Goal: Check status: Check status

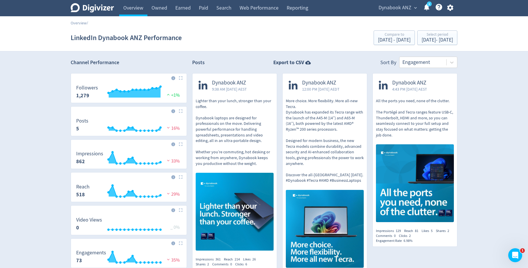
click at [400, 1] on div "Dynabook ANZ expand_more 1 Help Center - Searchable support on using Digivizer" at bounding box center [414, 8] width 85 height 16
click at [398, 10] on span "Dynabook ANZ" at bounding box center [395, 7] width 33 height 9
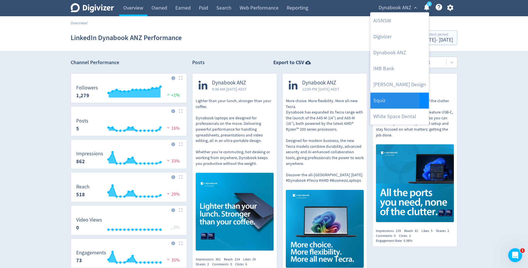
click at [382, 101] on link "Squiz" at bounding box center [399, 101] width 58 height 16
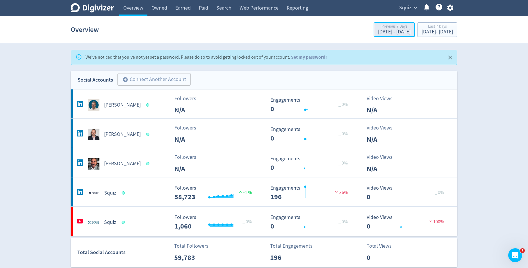
click at [378, 32] on div "[DATE] - [DATE]" at bounding box center [394, 31] width 33 height 5
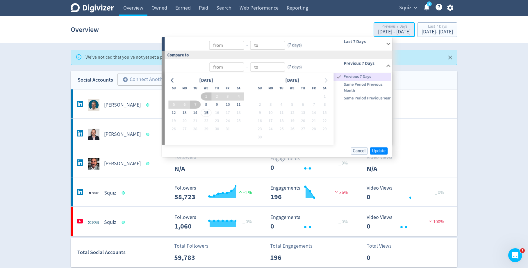
type input "[DATE]"
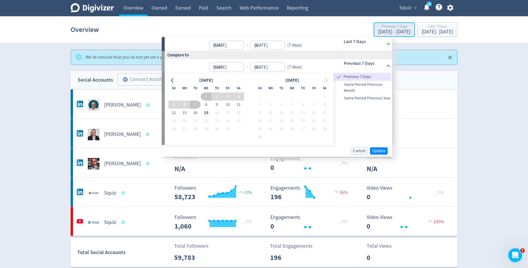
type input "[DATE]"
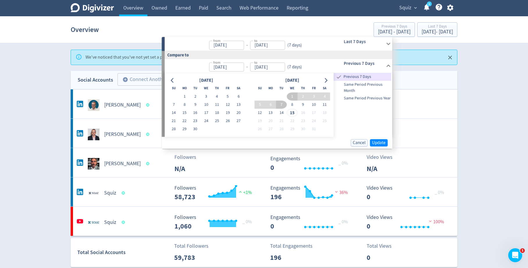
click at [392, 42] on icon at bounding box center [388, 44] width 8 height 8
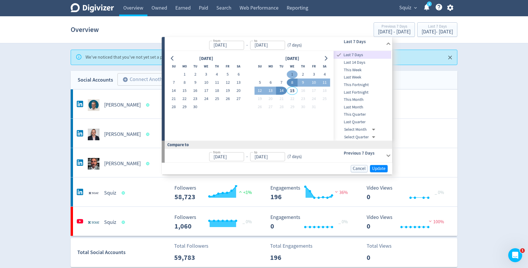
click at [293, 75] on button "1" at bounding box center [292, 75] width 11 height 8
type input "[DATE]"
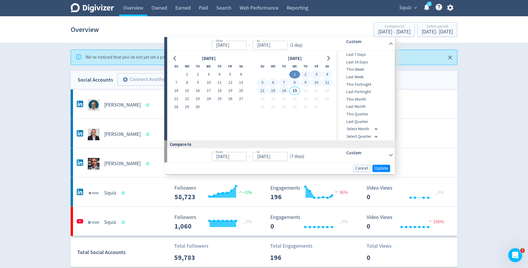
click at [286, 92] on button "14" at bounding box center [284, 91] width 11 height 8
type input "[DATE]"
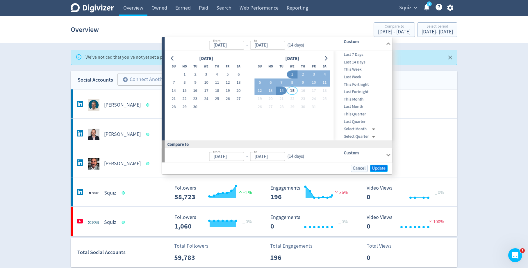
click at [380, 167] on span "Update" at bounding box center [379, 168] width 14 height 4
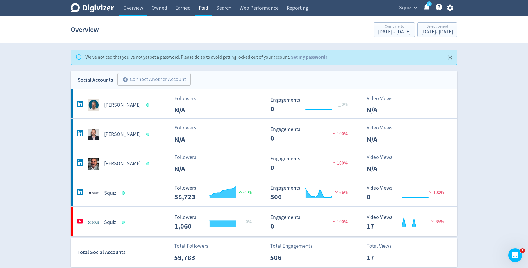
click at [204, 9] on link "Paid" at bounding box center [203, 8] width 17 height 16
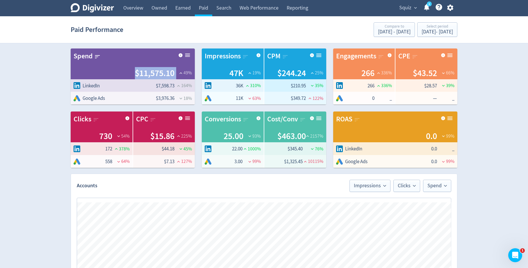
drag, startPoint x: 177, startPoint y: 73, endPoint x: 131, endPoint y: 68, distance: 45.9
click at [131, 68] on div "$11,575.10 49 %" at bounding box center [133, 73] width 118 height 12
copy div "$11,575.10"
